Goal: Transaction & Acquisition: Book appointment/travel/reservation

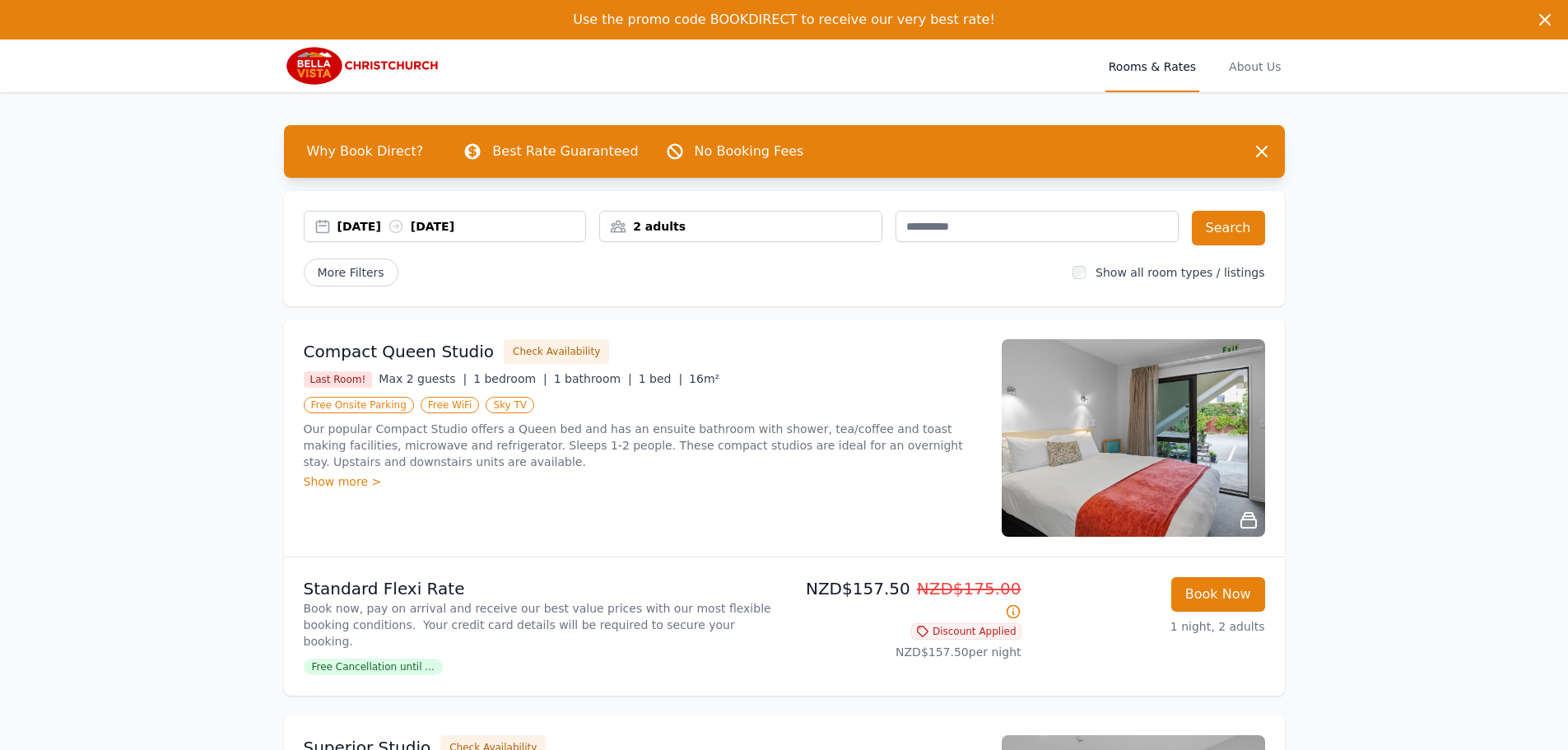
click at [394, 218] on div "[DATE] [DATE]" at bounding box center [462, 227] width 249 height 17
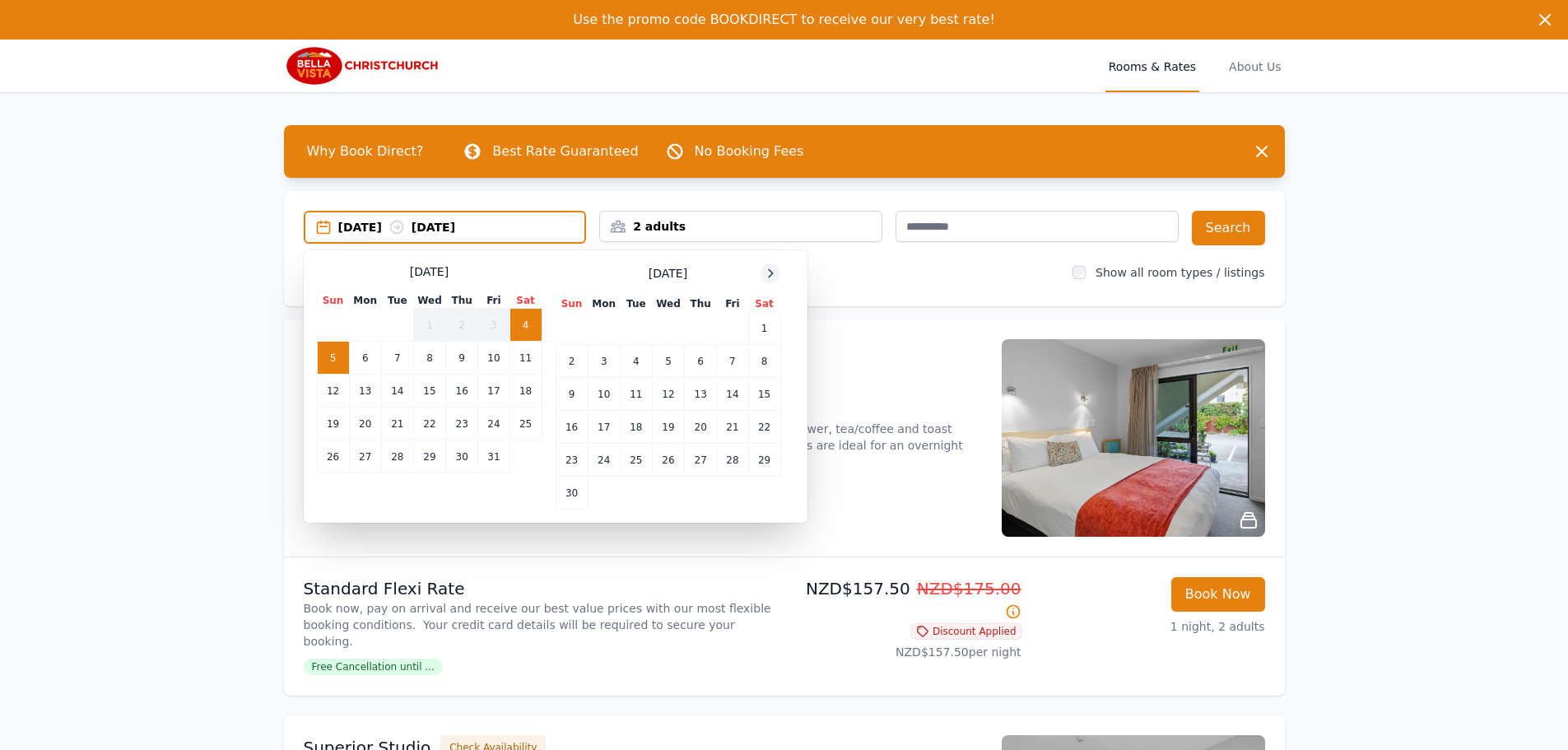
click at [773, 273] on icon at bounding box center [770, 273] width 13 height 13
click at [773, 273] on icon at bounding box center [771, 273] width 4 height 7
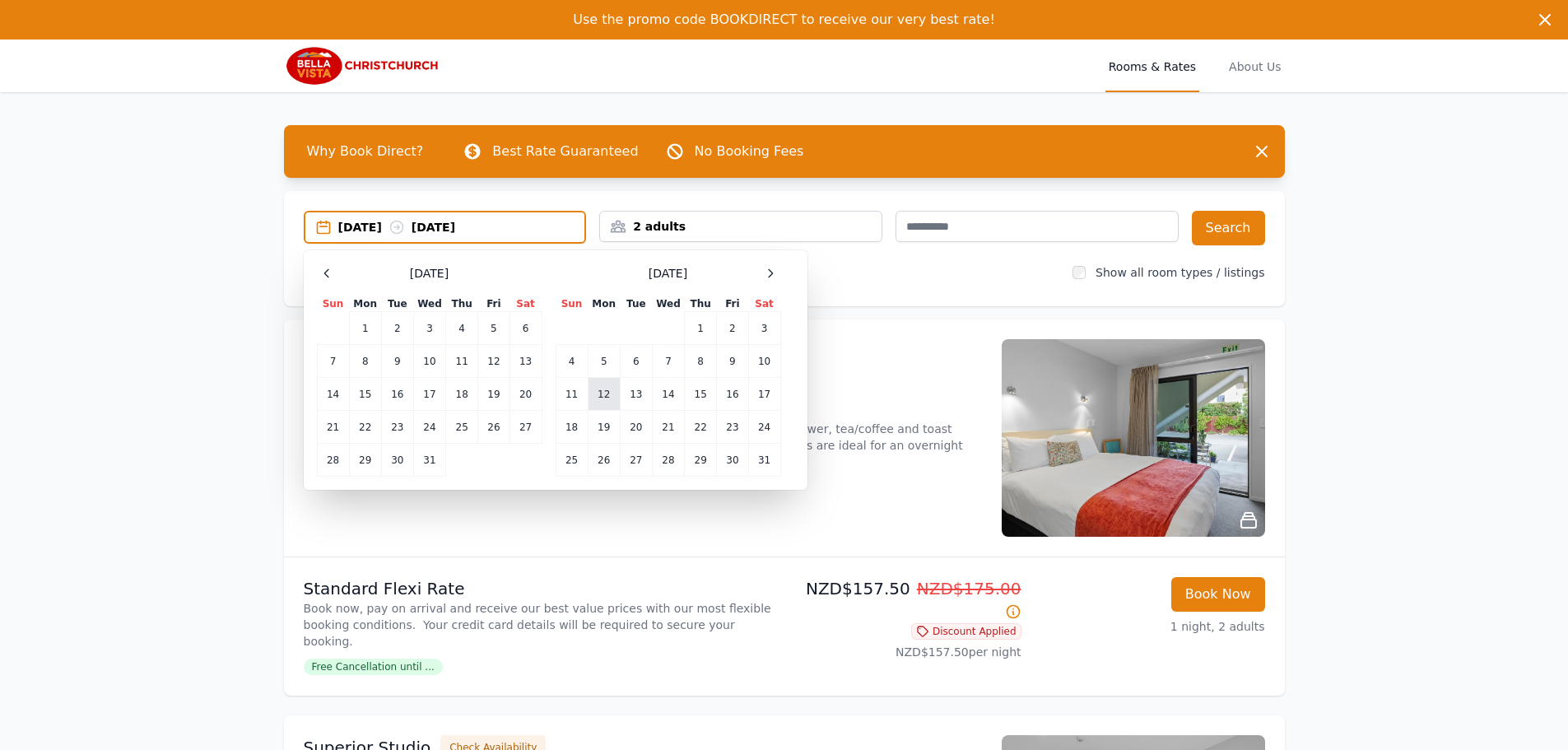
click at [599, 394] on td "12" at bounding box center [604, 394] width 33 height 33
click at [634, 395] on td "13" at bounding box center [635, 394] width 33 height 33
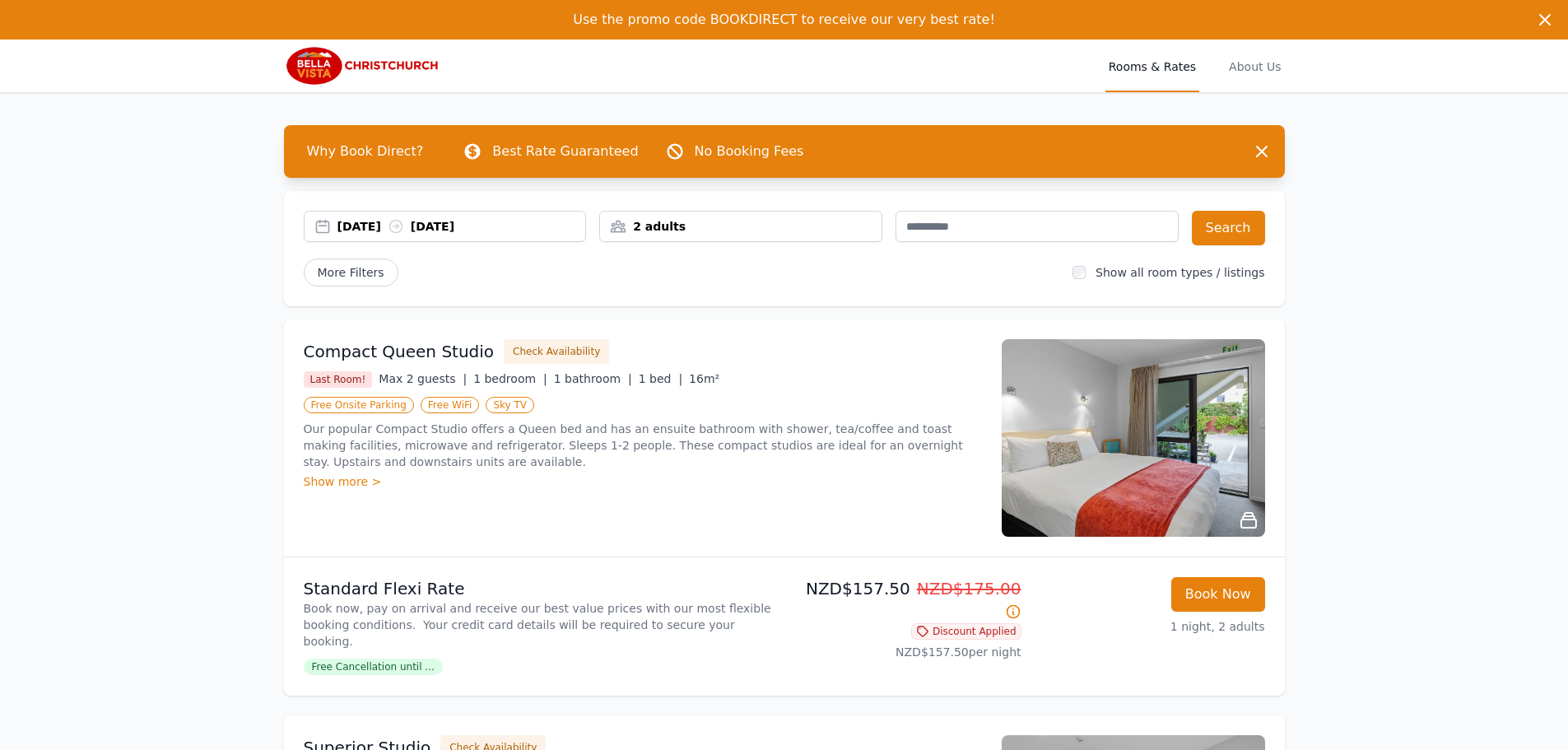
click at [743, 233] on div "2 adults" at bounding box center [740, 227] width 281 height 17
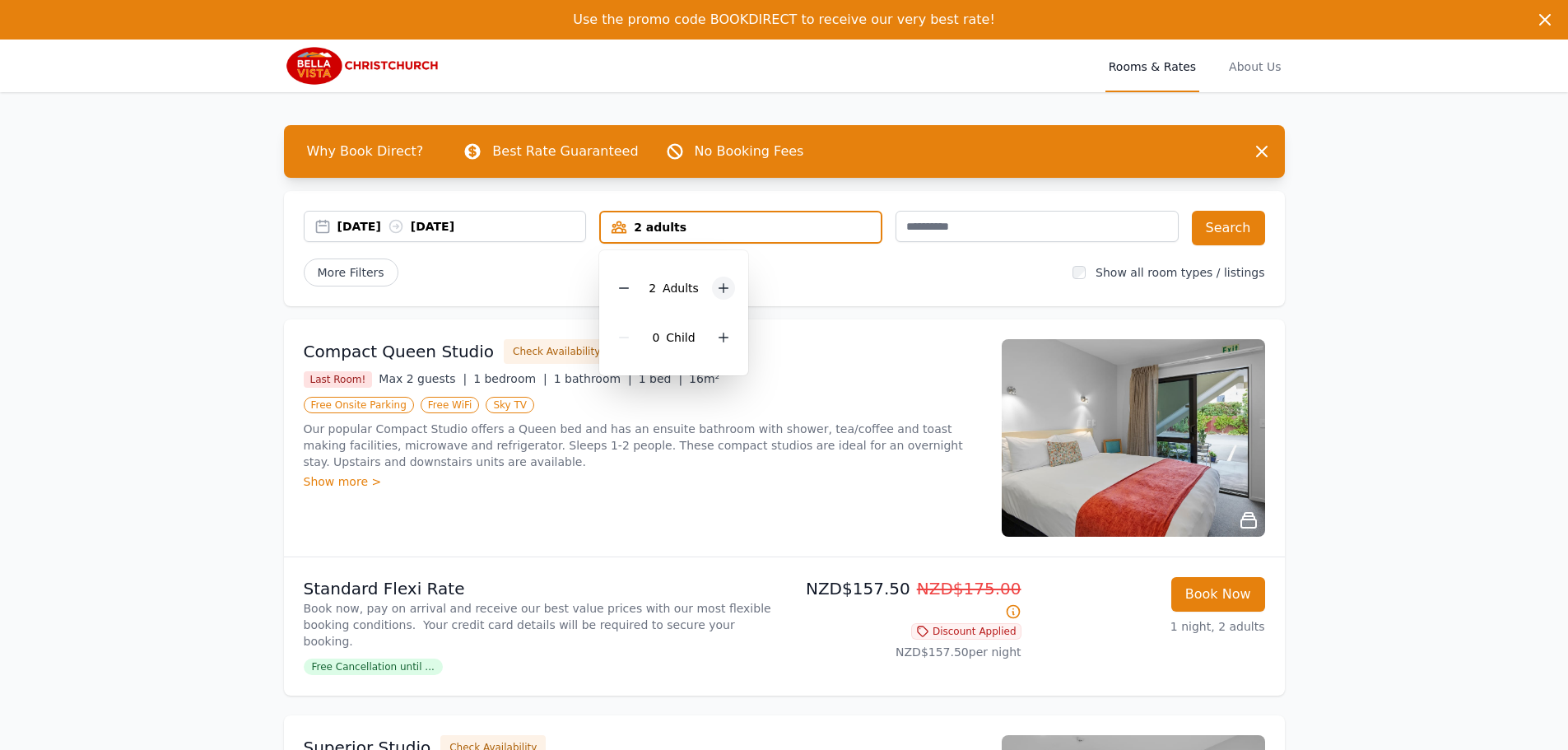
click at [723, 296] on div at bounding box center [723, 288] width 23 height 23
click at [834, 282] on div "More Filters" at bounding box center [682, 272] width 756 height 28
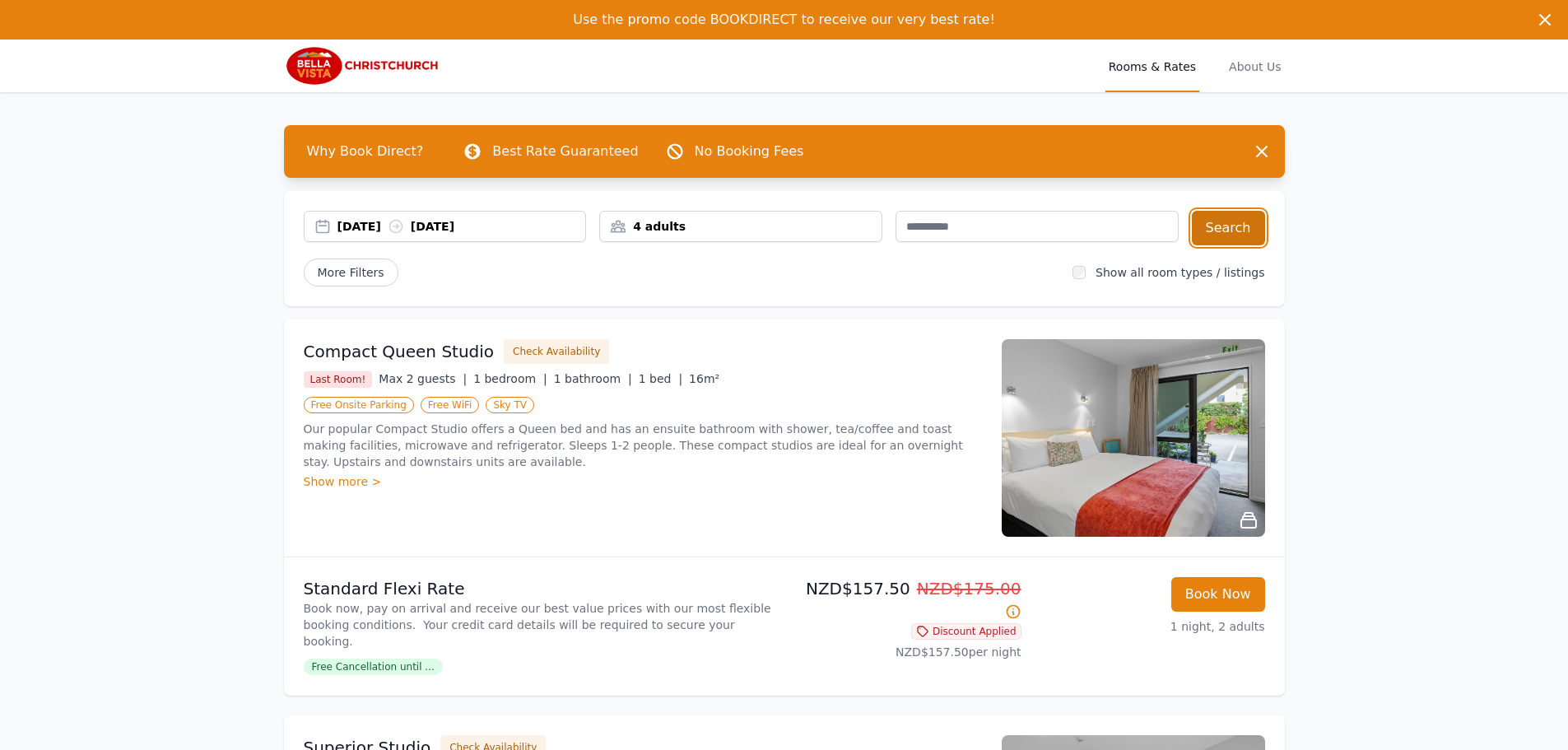
click at [1223, 235] on button "Search" at bounding box center [1228, 228] width 73 height 34
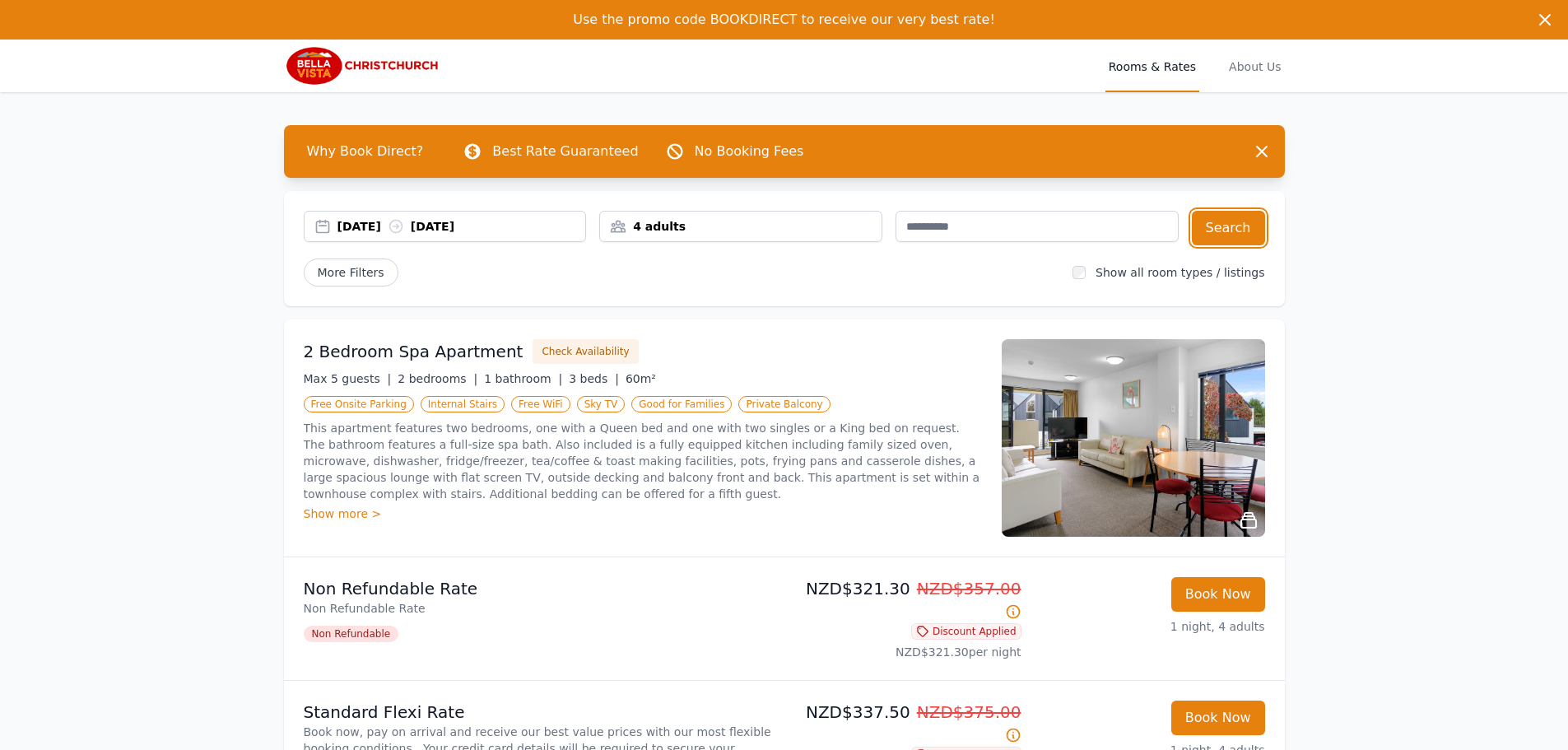
click at [667, 223] on div "4 adults" at bounding box center [740, 227] width 281 height 17
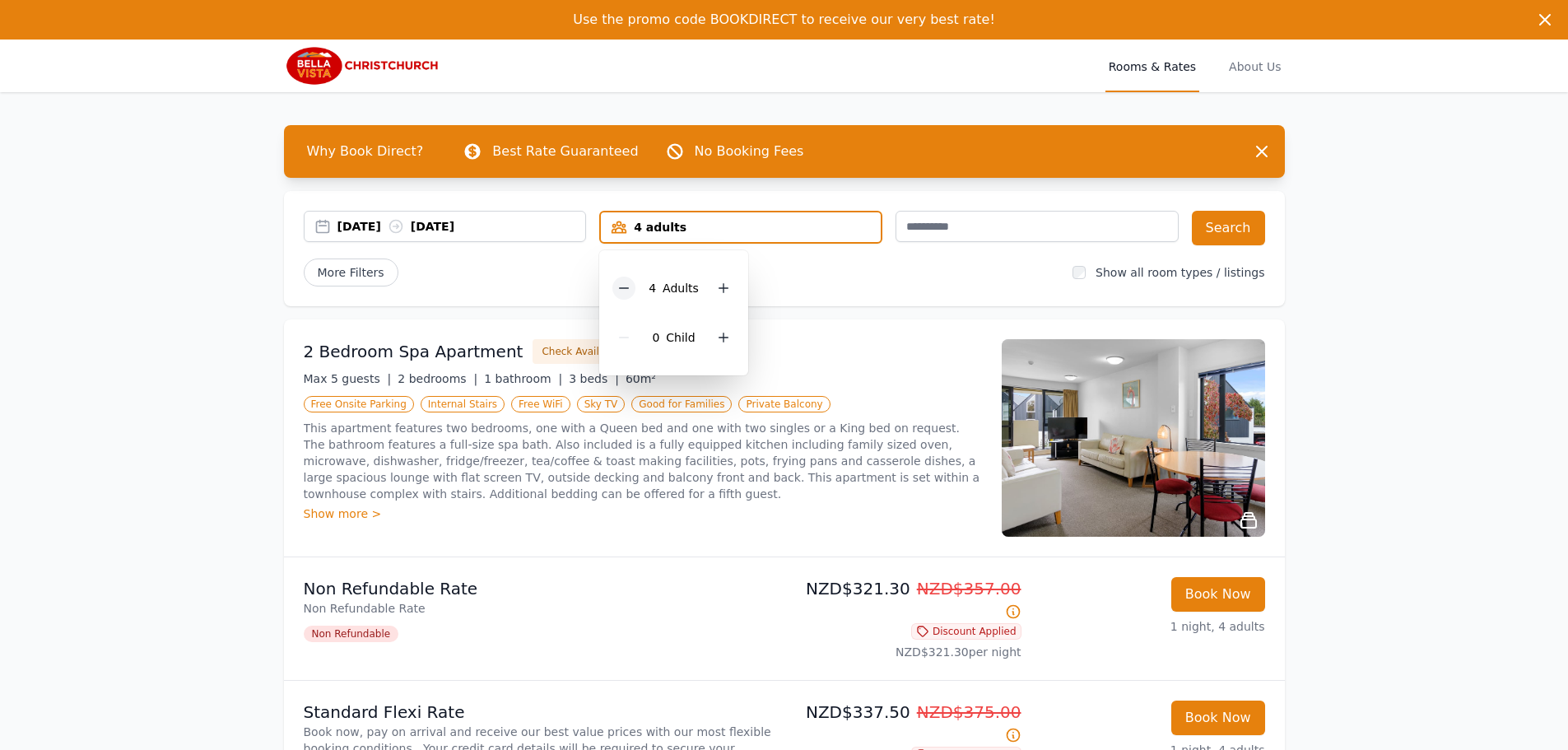
click at [621, 292] on icon at bounding box center [624, 288] width 13 height 13
click at [1235, 229] on button "Search" at bounding box center [1228, 228] width 73 height 34
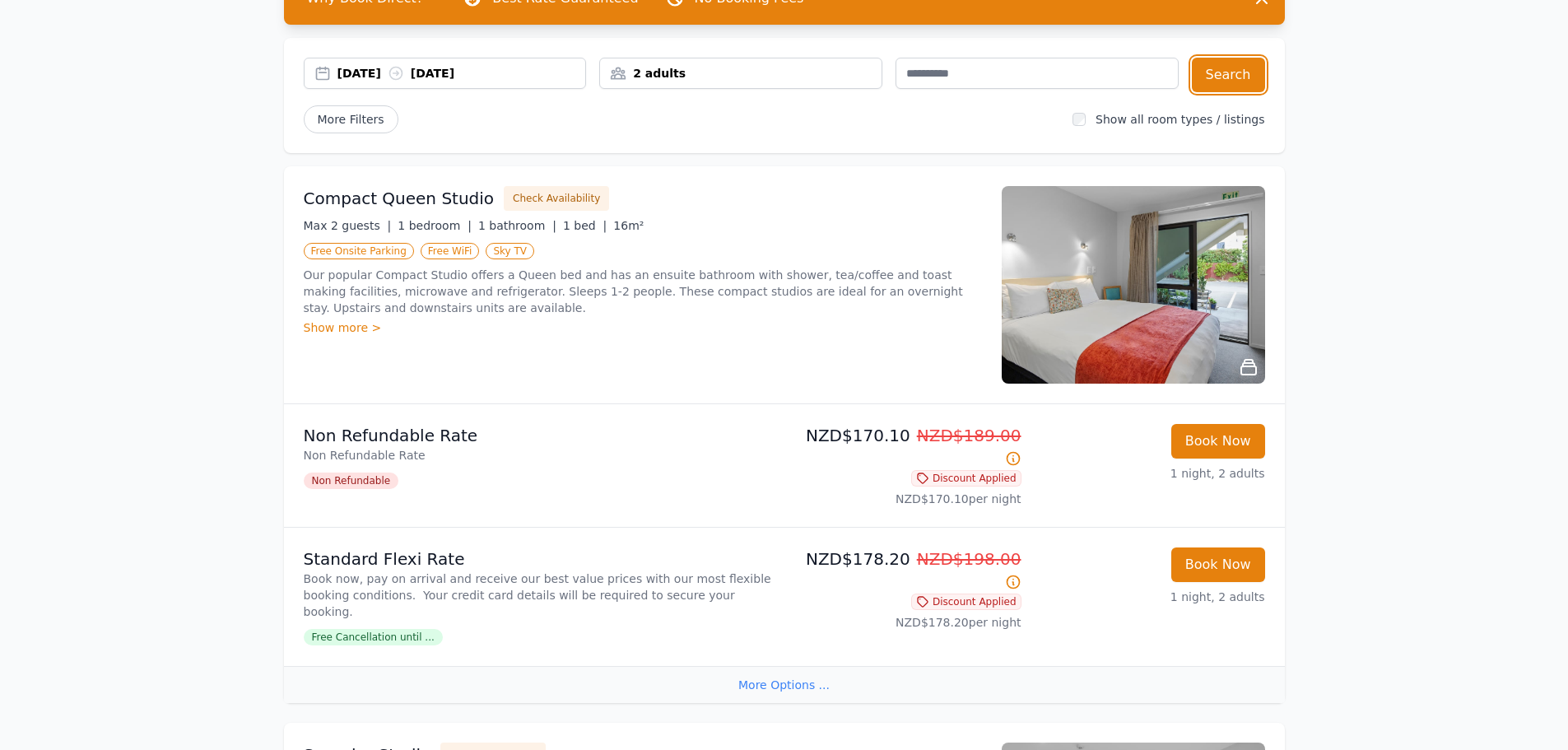
scroll to position [83, 0]
